Goal: Navigation & Orientation: Find specific page/section

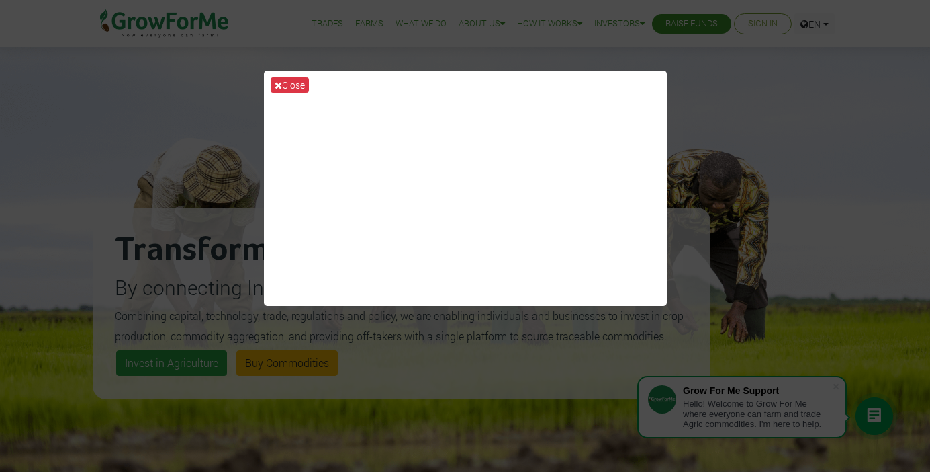
click at [707, 94] on div "Close" at bounding box center [465, 236] width 930 height 472
click at [292, 87] on button "Close" at bounding box center [290, 84] width 38 height 15
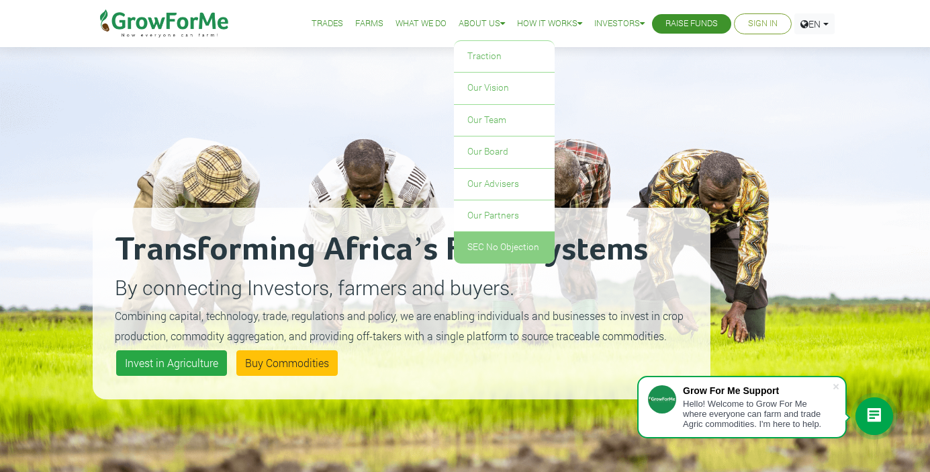
click at [492, 245] on link "SEC No Objection" at bounding box center [504, 247] width 101 height 31
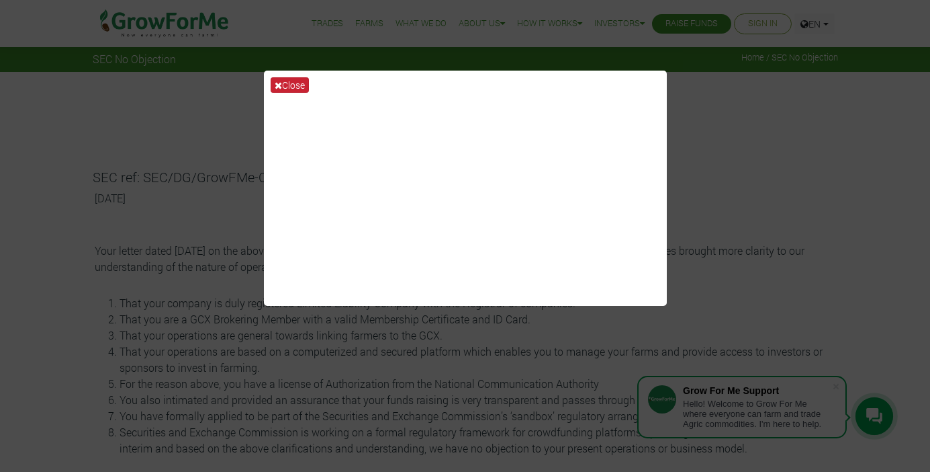
click at [286, 86] on button "Close" at bounding box center [290, 84] width 38 height 15
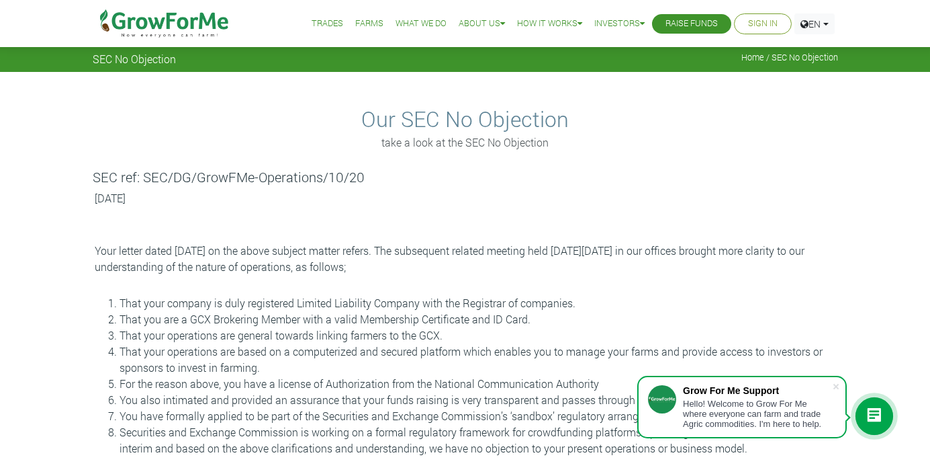
click at [356, 21] on link "Farms" at bounding box center [369, 24] width 28 height 14
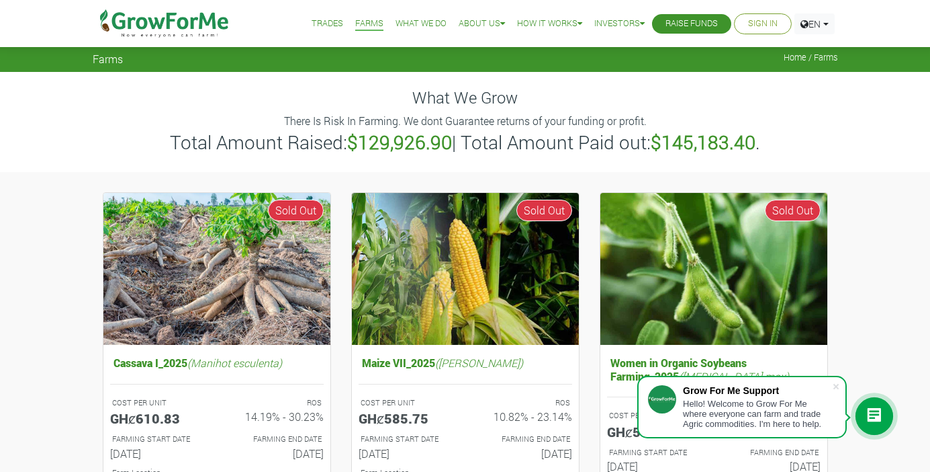
click at [192, 29] on img at bounding box center [165, 23] width 138 height 47
